Goal: Find specific page/section: Find specific page/section

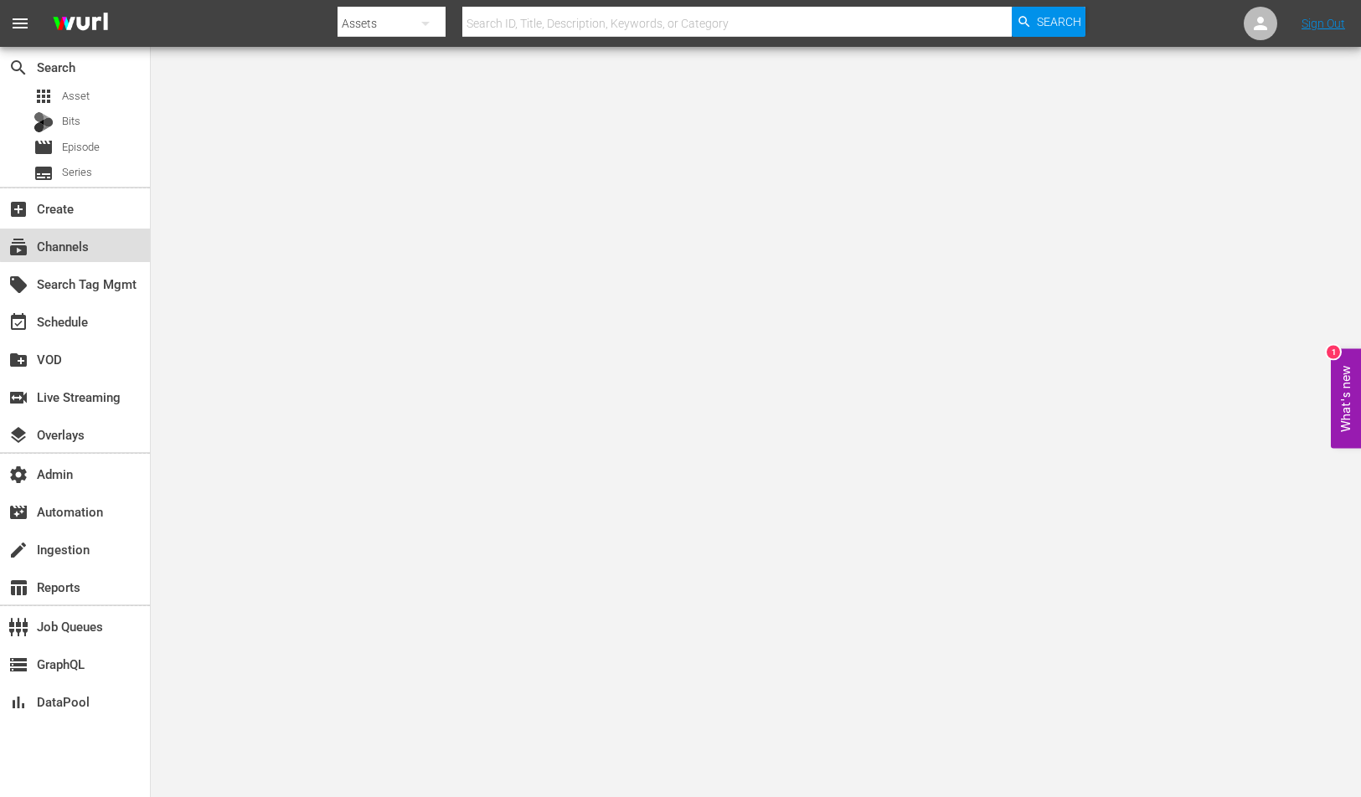
click at [134, 230] on div "subscriptions Channels" at bounding box center [75, 245] width 150 height 33
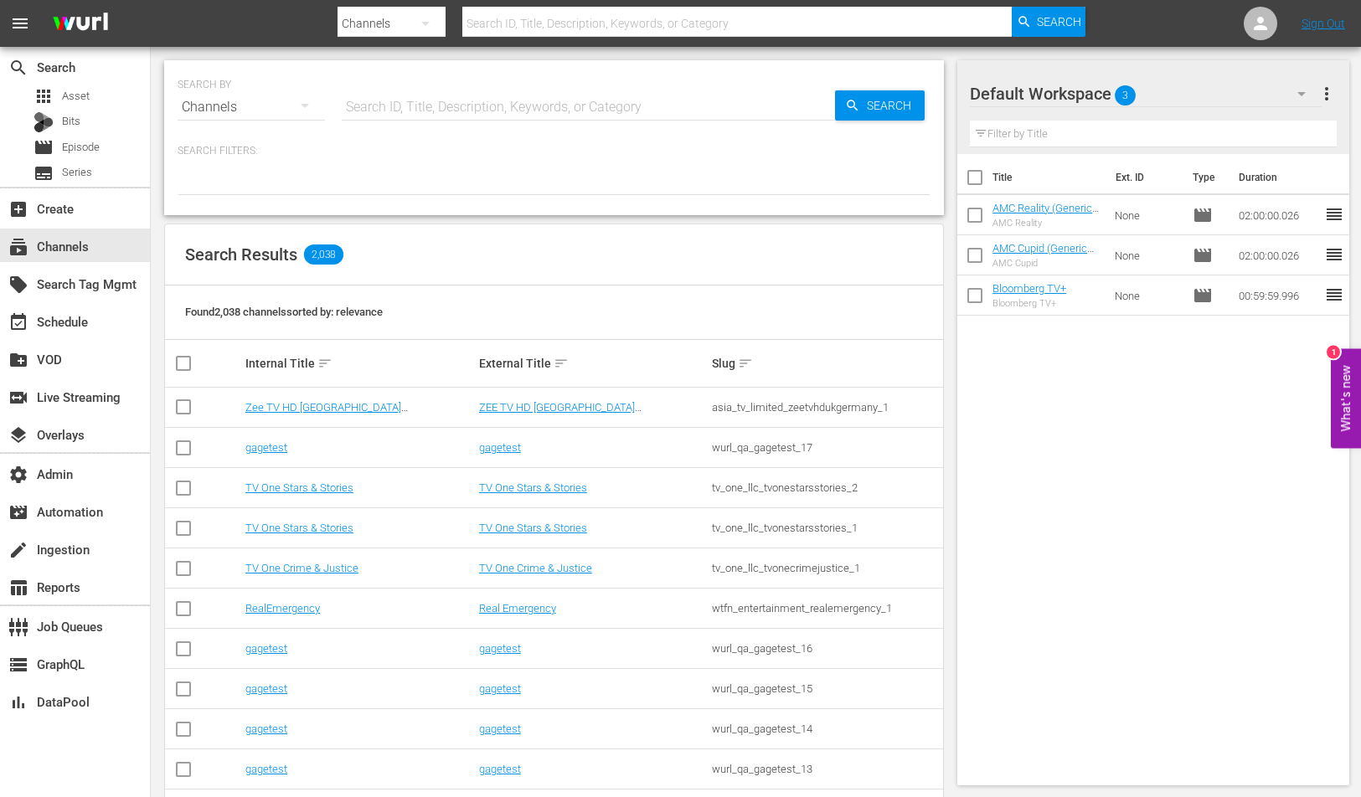
click at [487, 83] on div "SEARCH BY Search By Channels Search ID, Title, Description, Keywords, or Catego…" at bounding box center [554, 97] width 753 height 60
click at [487, 94] on input "text" at bounding box center [588, 107] width 493 height 40
paste input "bloomberg_quicktake_1"
type input "bloomberg_quicktake_1"
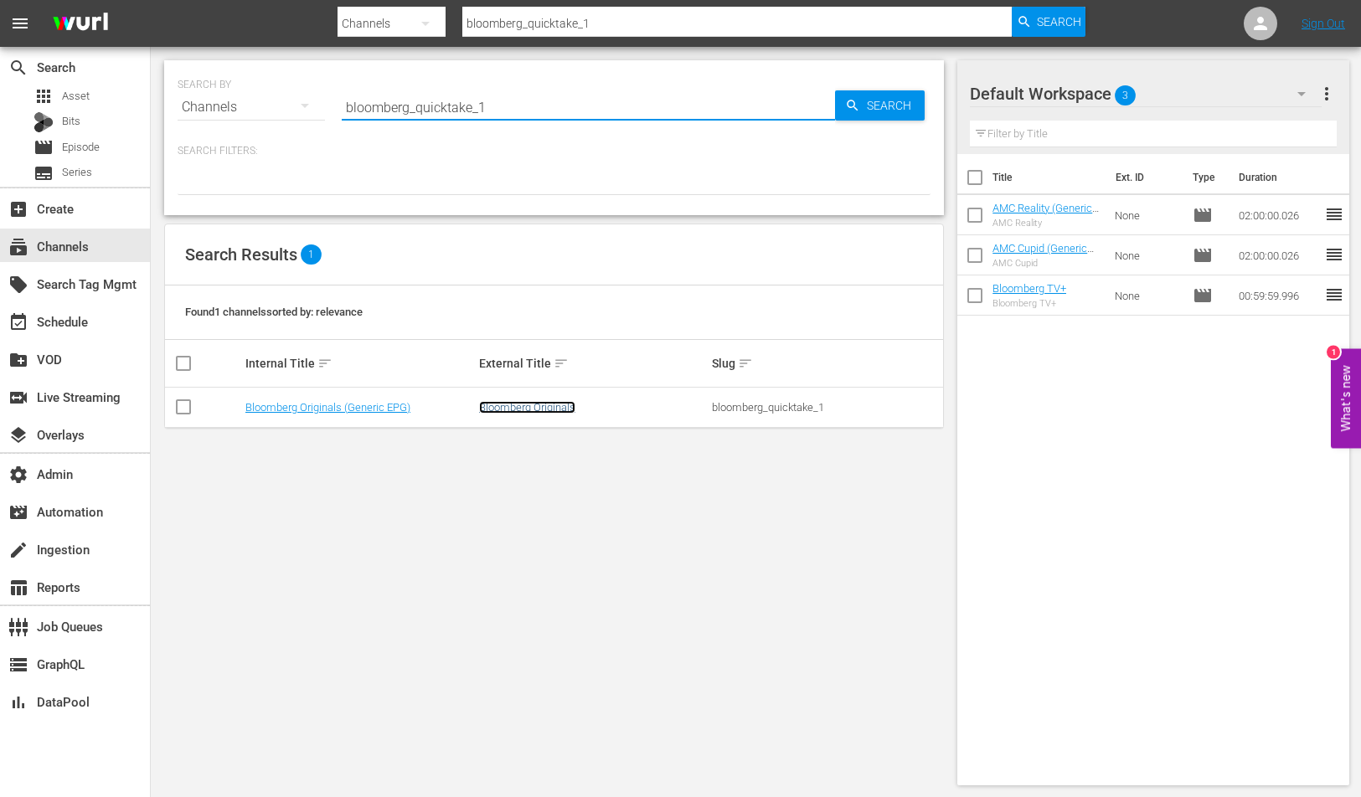
click at [502, 403] on link "Bloomberg Originals" at bounding box center [527, 407] width 96 height 13
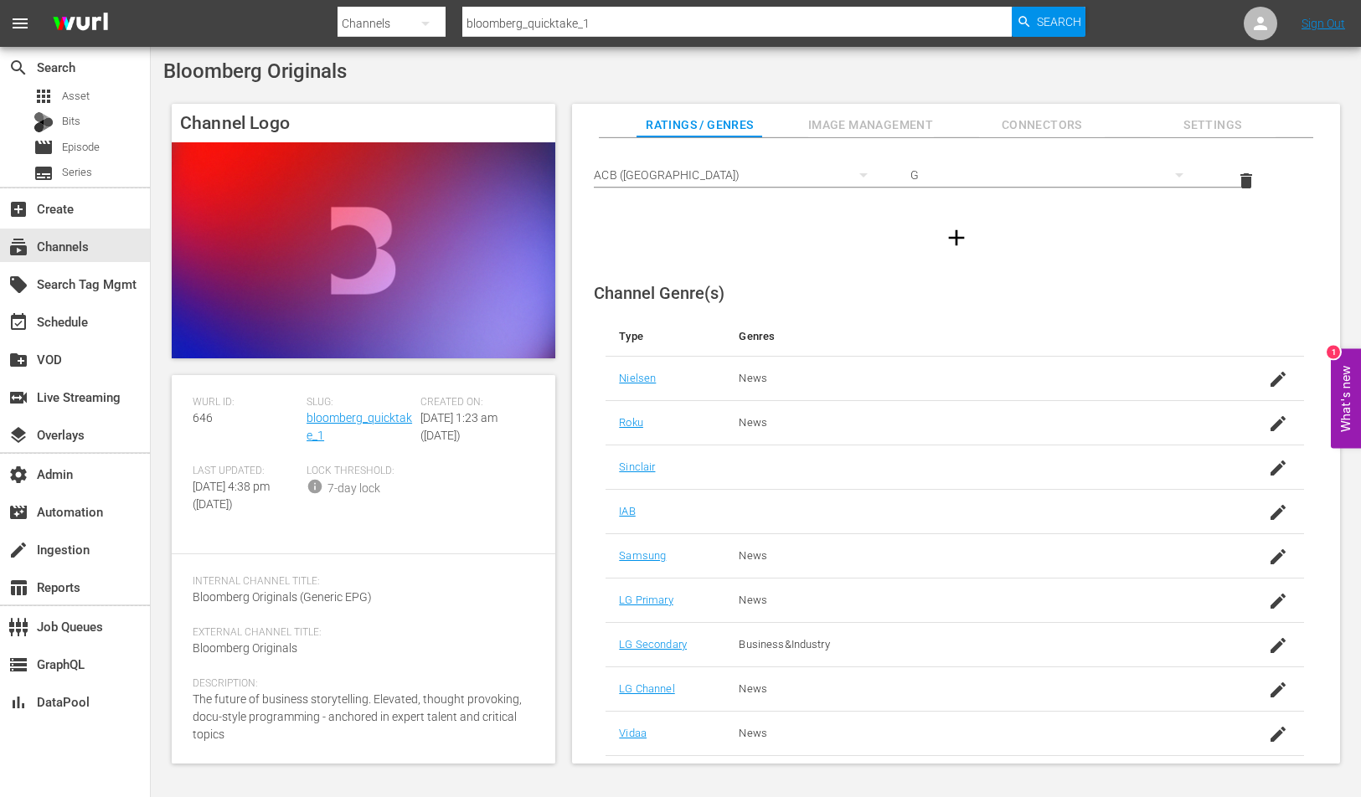
scroll to position [592, 0]
click at [863, 131] on span "Image Management" at bounding box center [871, 125] width 126 height 21
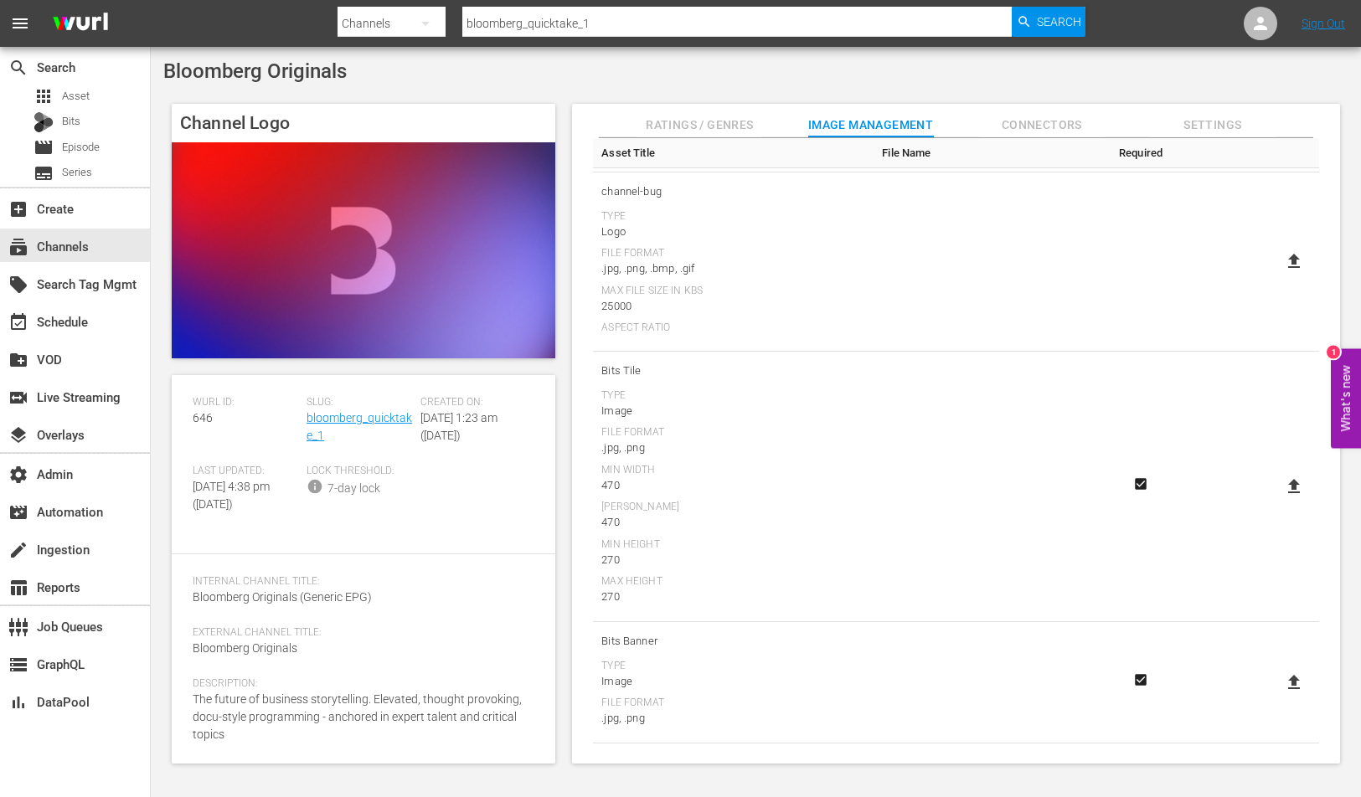
scroll to position [0, 0]
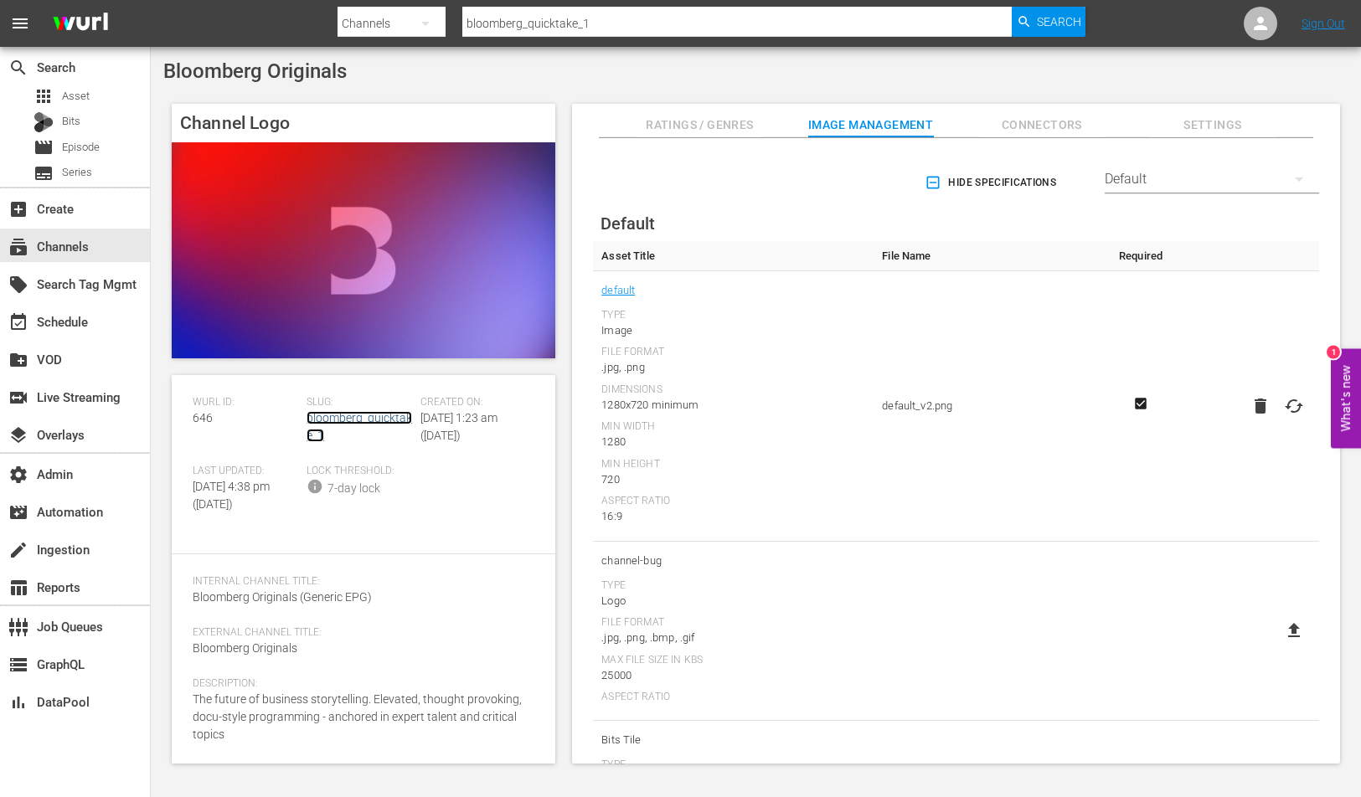
click at [367, 411] on link "bloomberg_quicktake_1" at bounding box center [359, 426] width 106 height 31
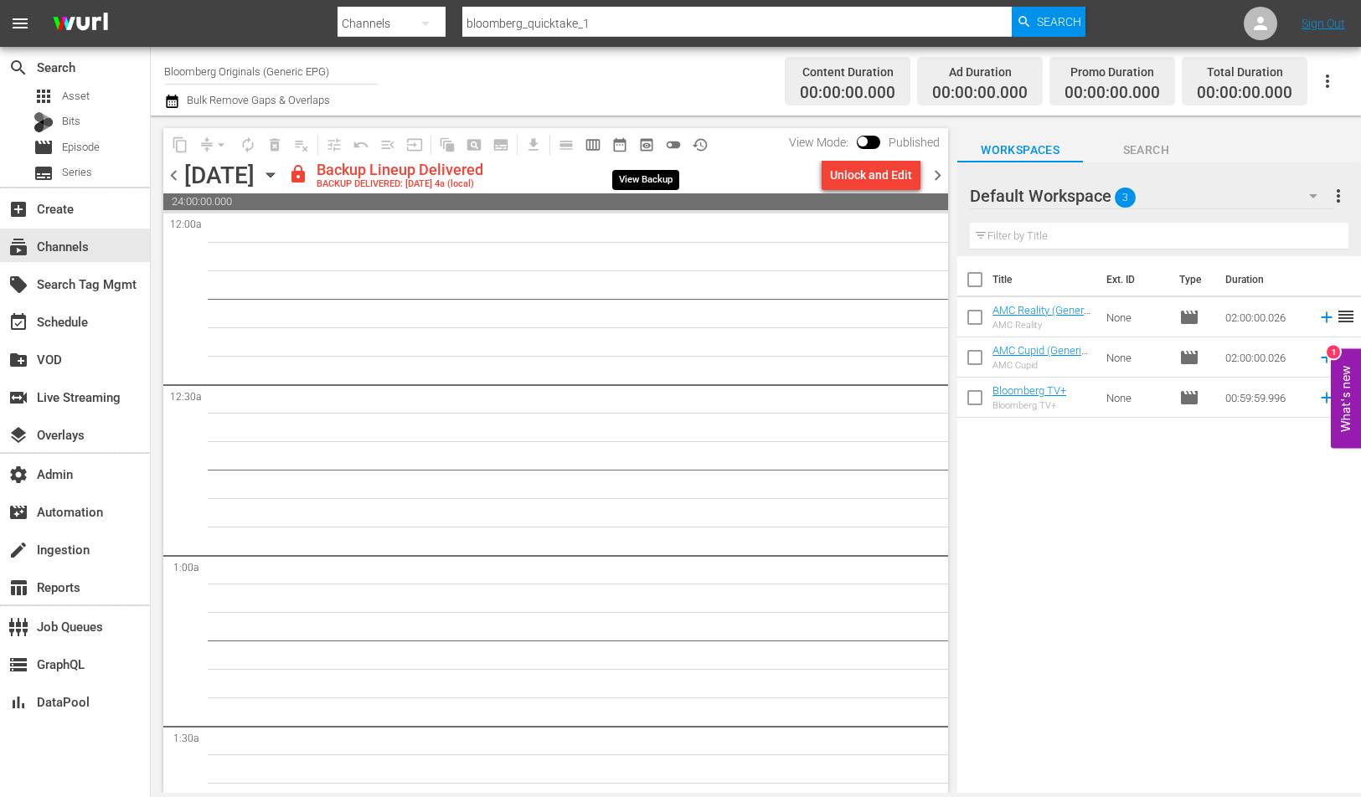
click at [643, 147] on span "preview_outlined" at bounding box center [646, 144] width 17 height 17
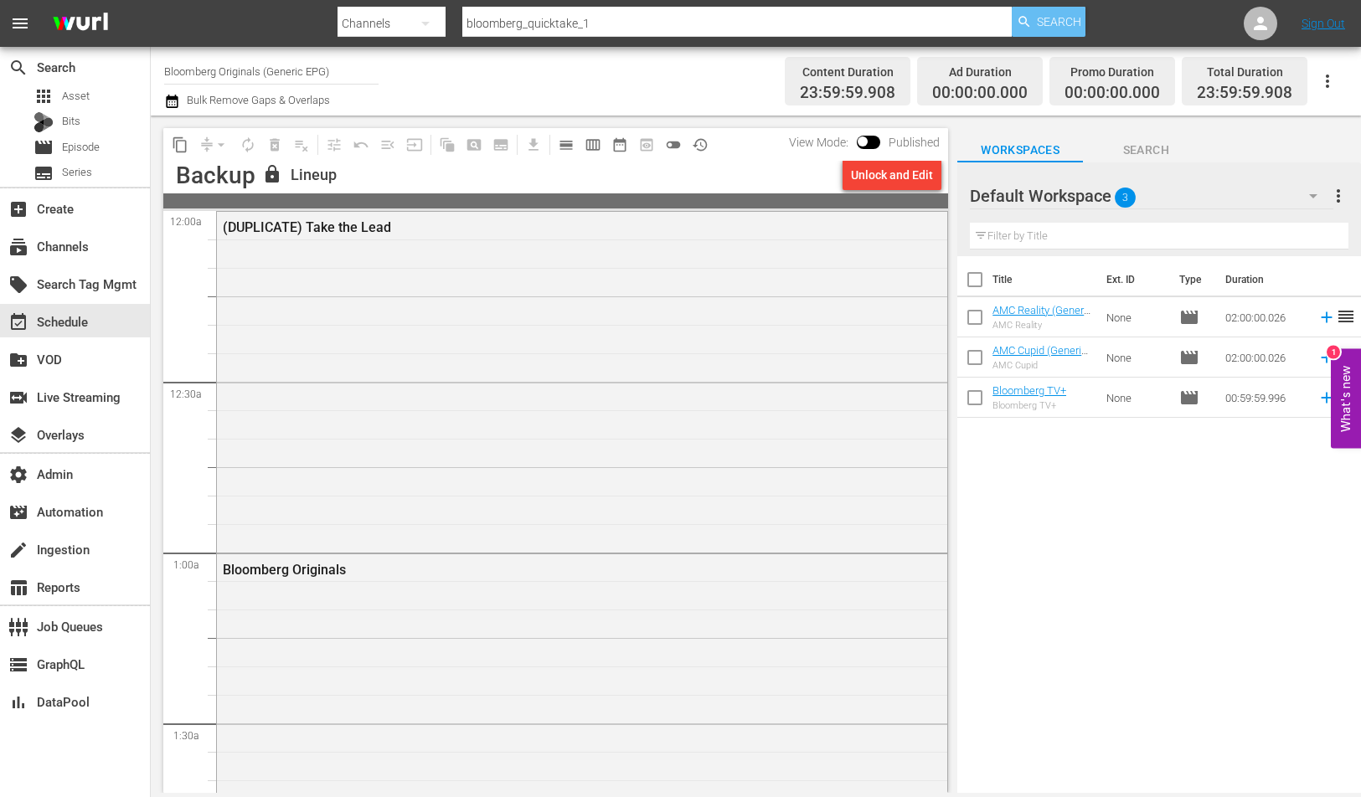
click at [1055, 22] on span "Search" at bounding box center [1059, 22] width 44 height 30
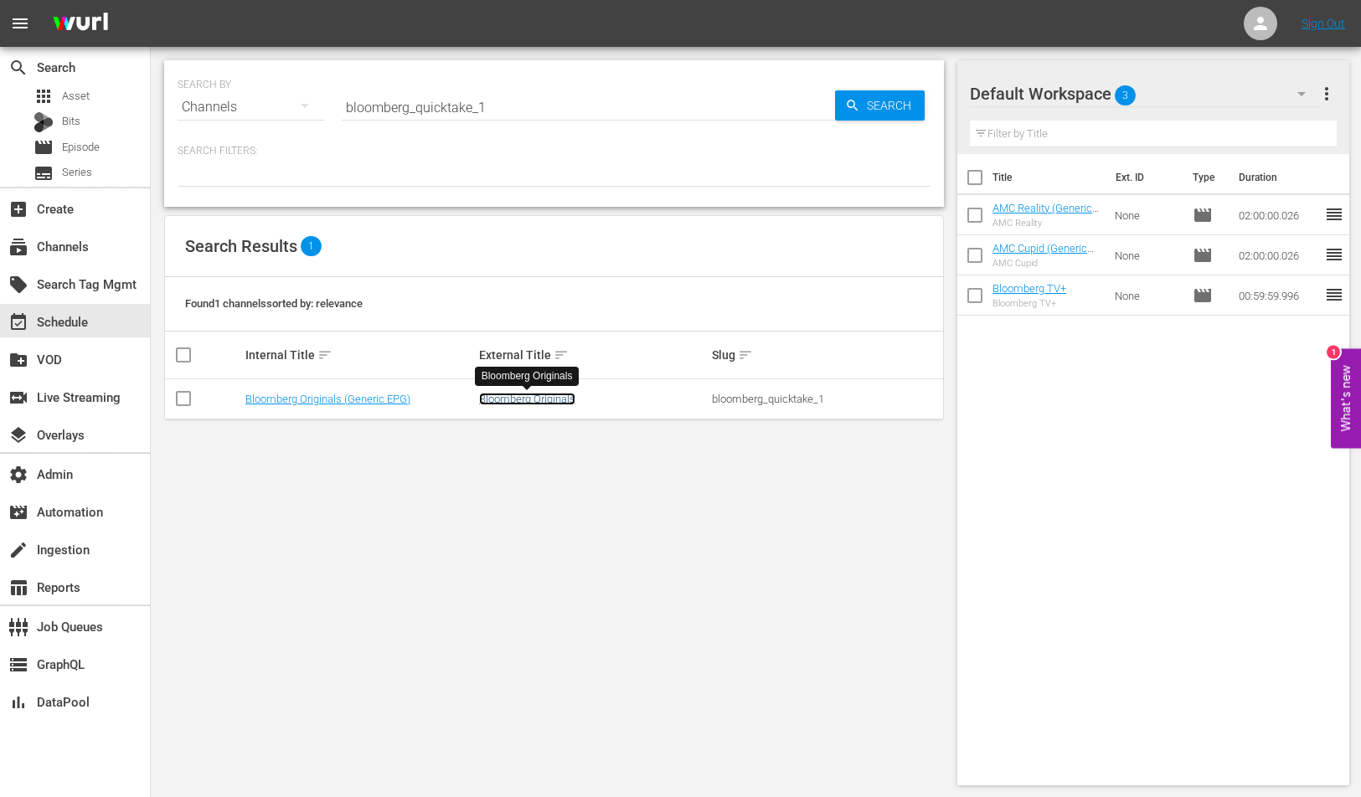
click at [550, 399] on link "Bloomberg Originals" at bounding box center [527, 399] width 96 height 13
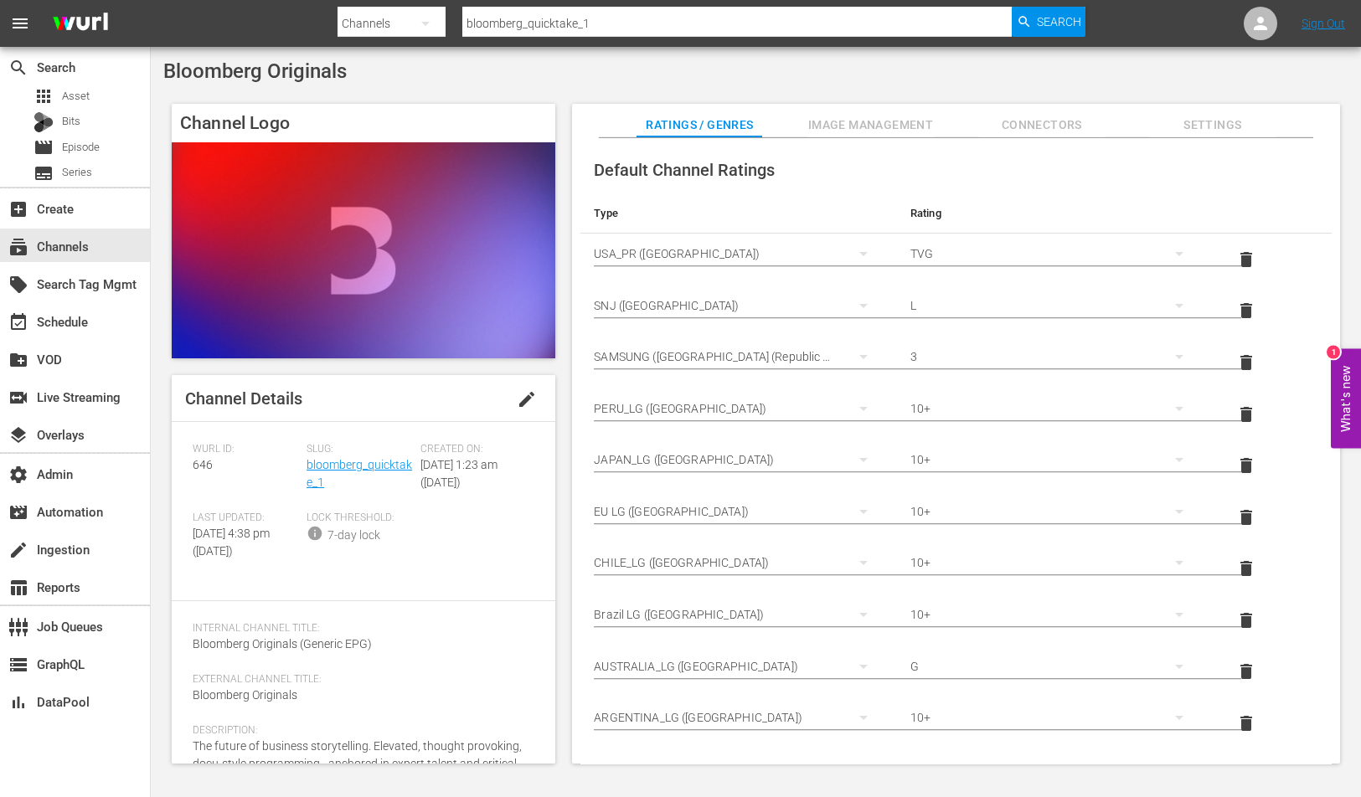
click at [703, 94] on div "Bloomberg Originals Channel Logo Channel Details edit [PERSON_NAME] ID: 646 Slu…" at bounding box center [756, 416] width 1210 height 739
copy link "bloomberg_quicktake_1"
drag, startPoint x: 366, startPoint y: 481, endPoint x: 306, endPoint y: 467, distance: 61.8
click at [306, 467] on div "Slug: bloomberg_quicktake_1" at bounding box center [363, 477] width 114 height 69
